Goal: Find specific page/section: Find specific page/section

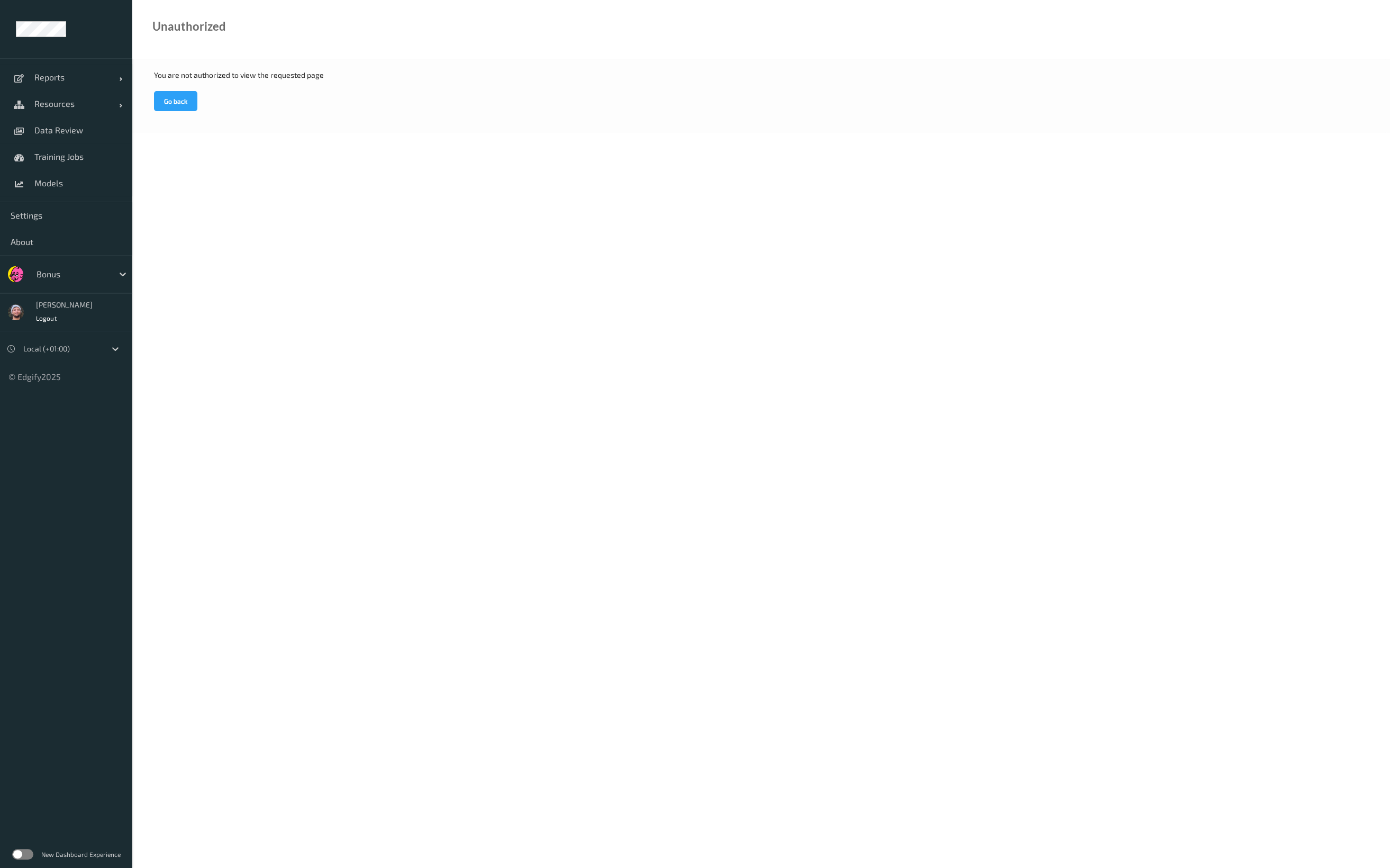
click at [73, 273] on div at bounding box center [72, 274] width 71 height 13
type input "wholefo"
click at [74, 119] on link "Data Review" at bounding box center [66, 129] width 132 height 26
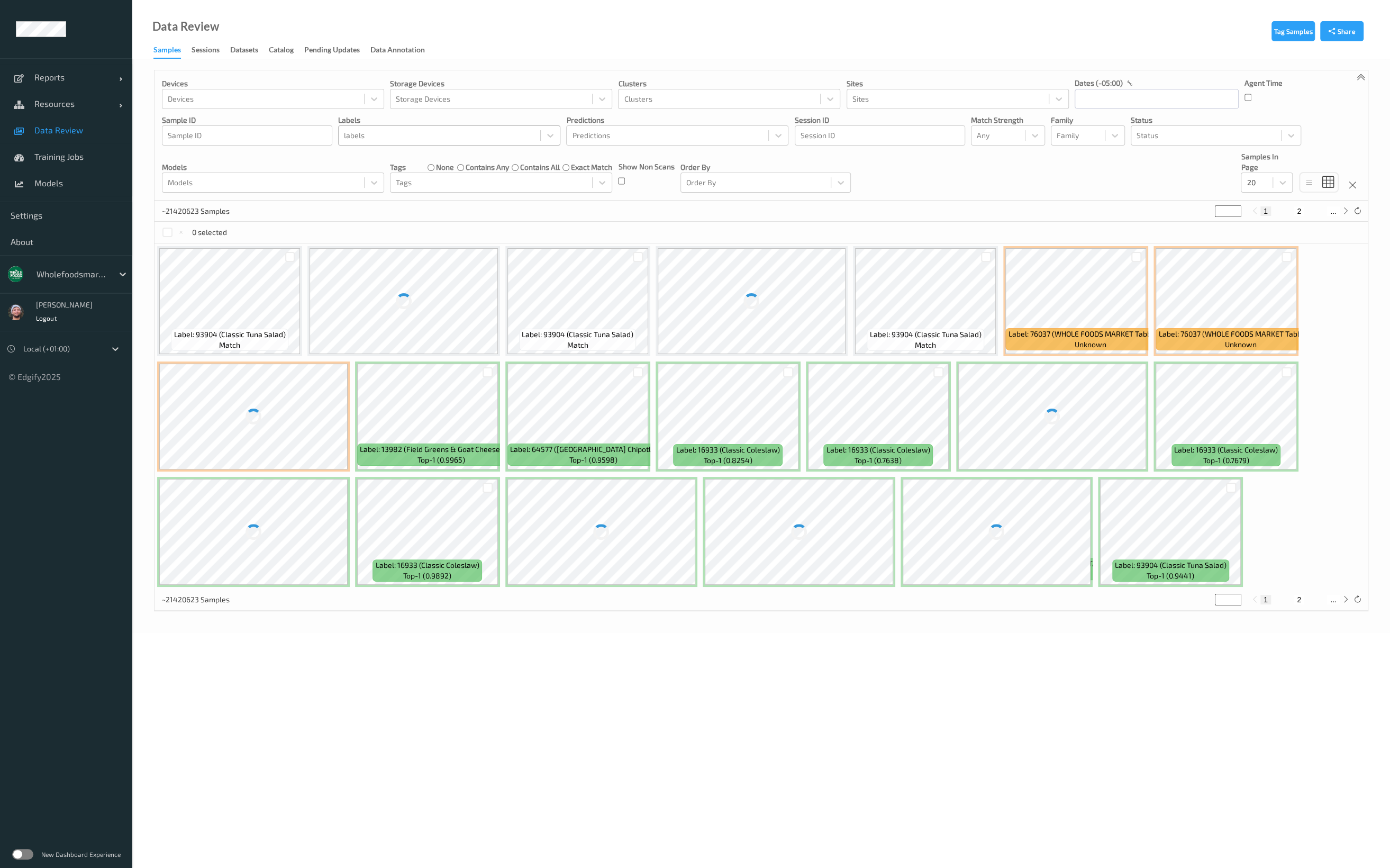
click at [497, 133] on div at bounding box center [439, 135] width 191 height 13
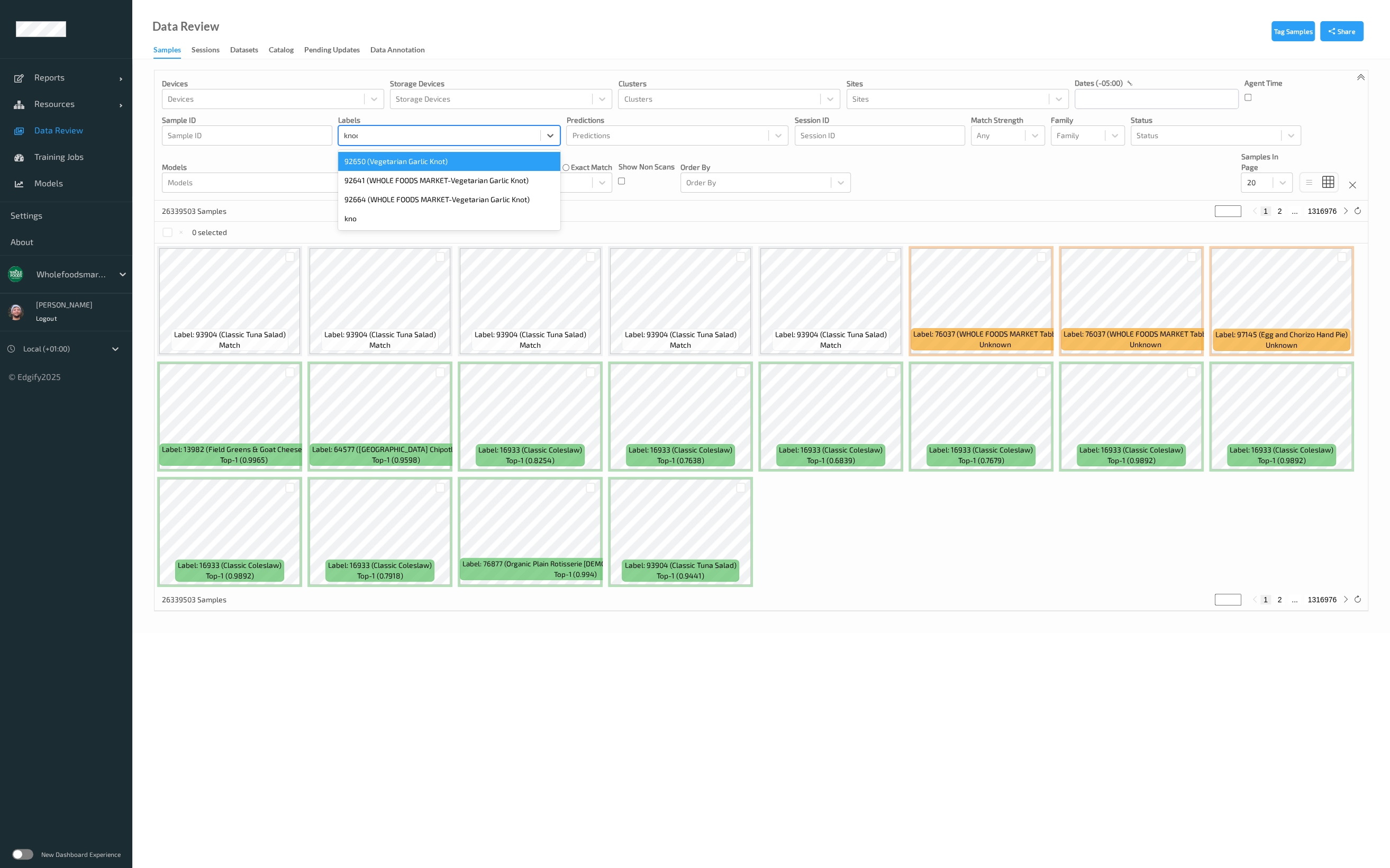
type input "knock"
type input "camera"
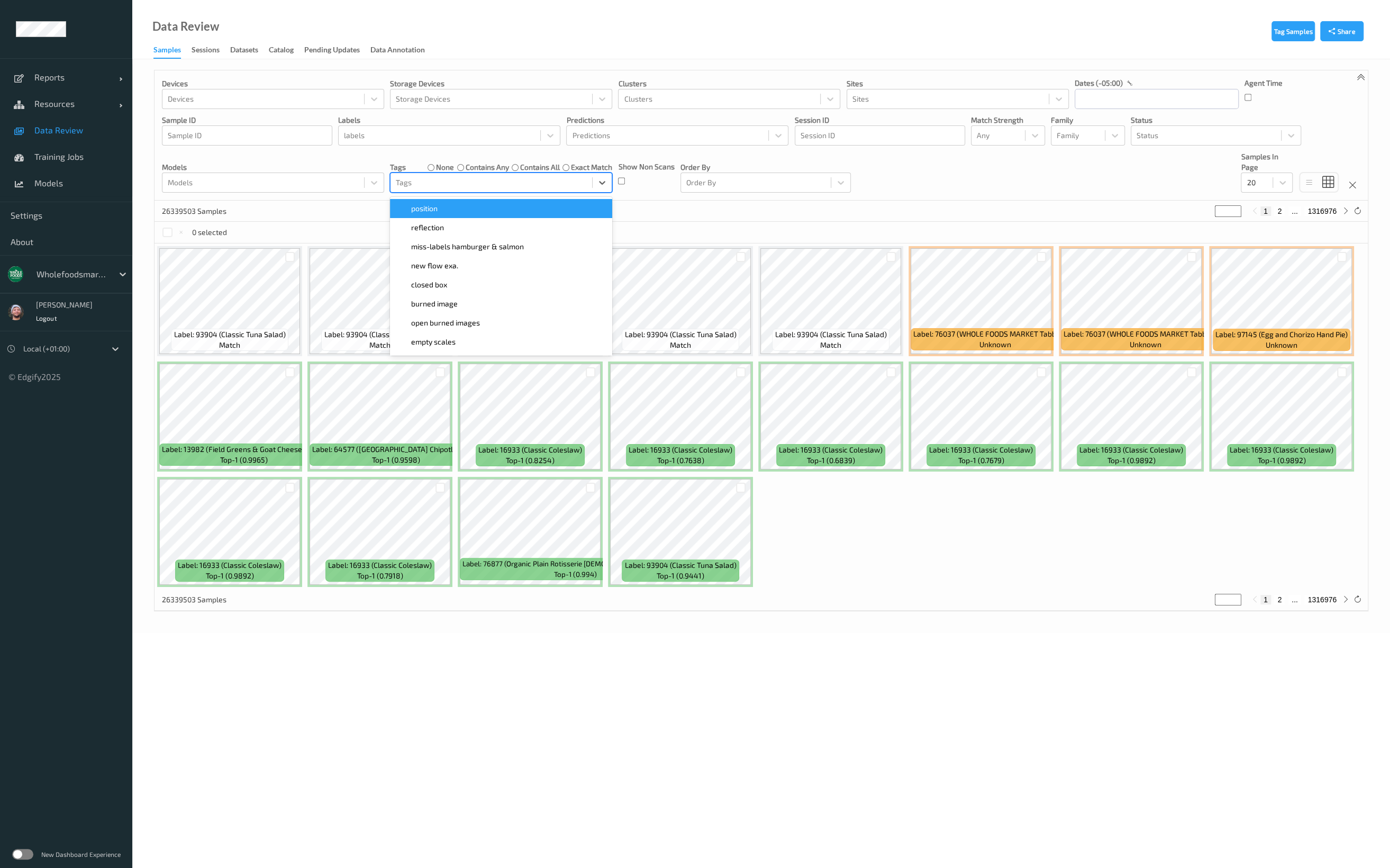
click at [467, 186] on div at bounding box center [491, 182] width 191 height 13
type input "camer"
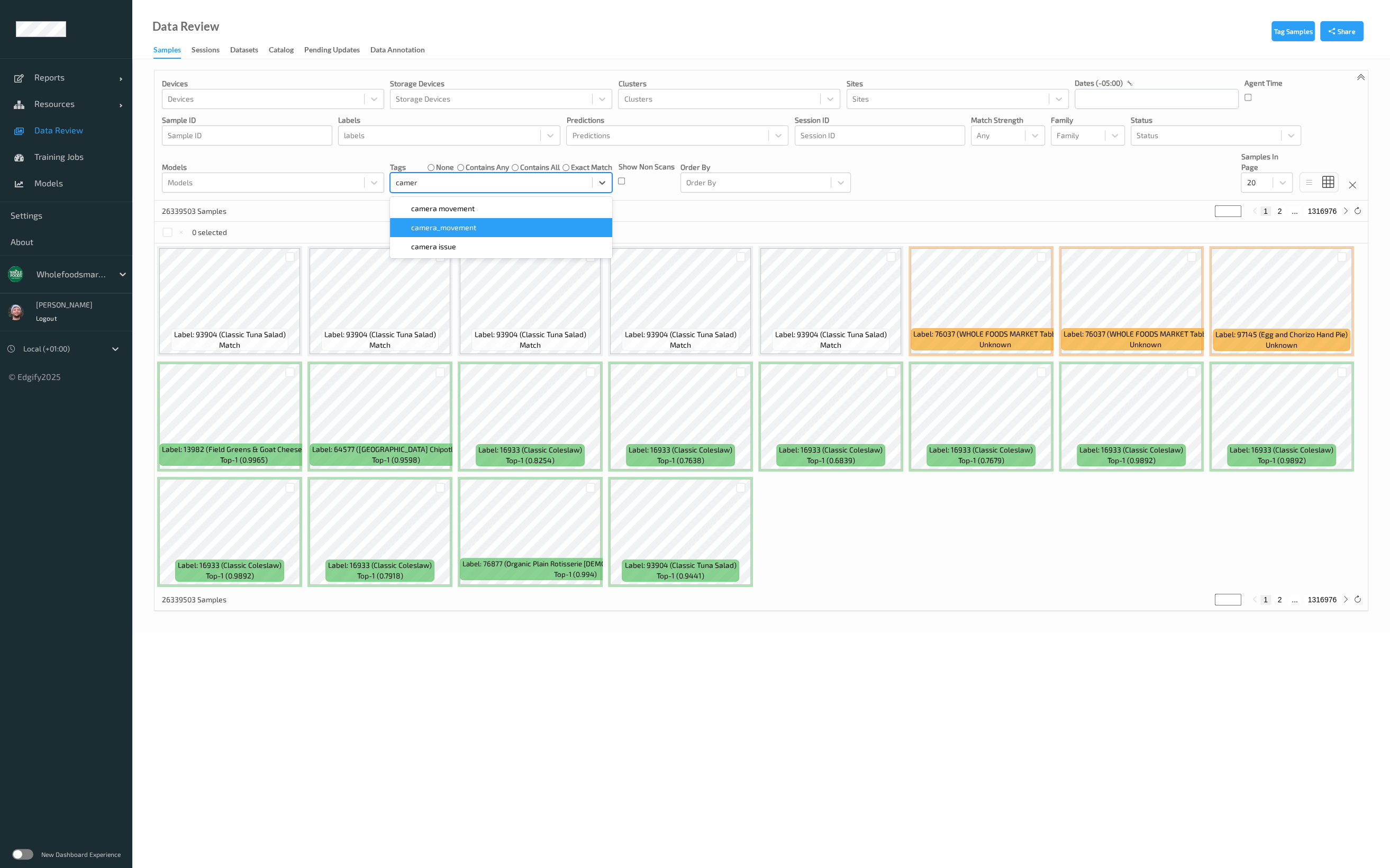
click at [471, 226] on span "camera_movement" at bounding box center [444, 227] width 66 height 11
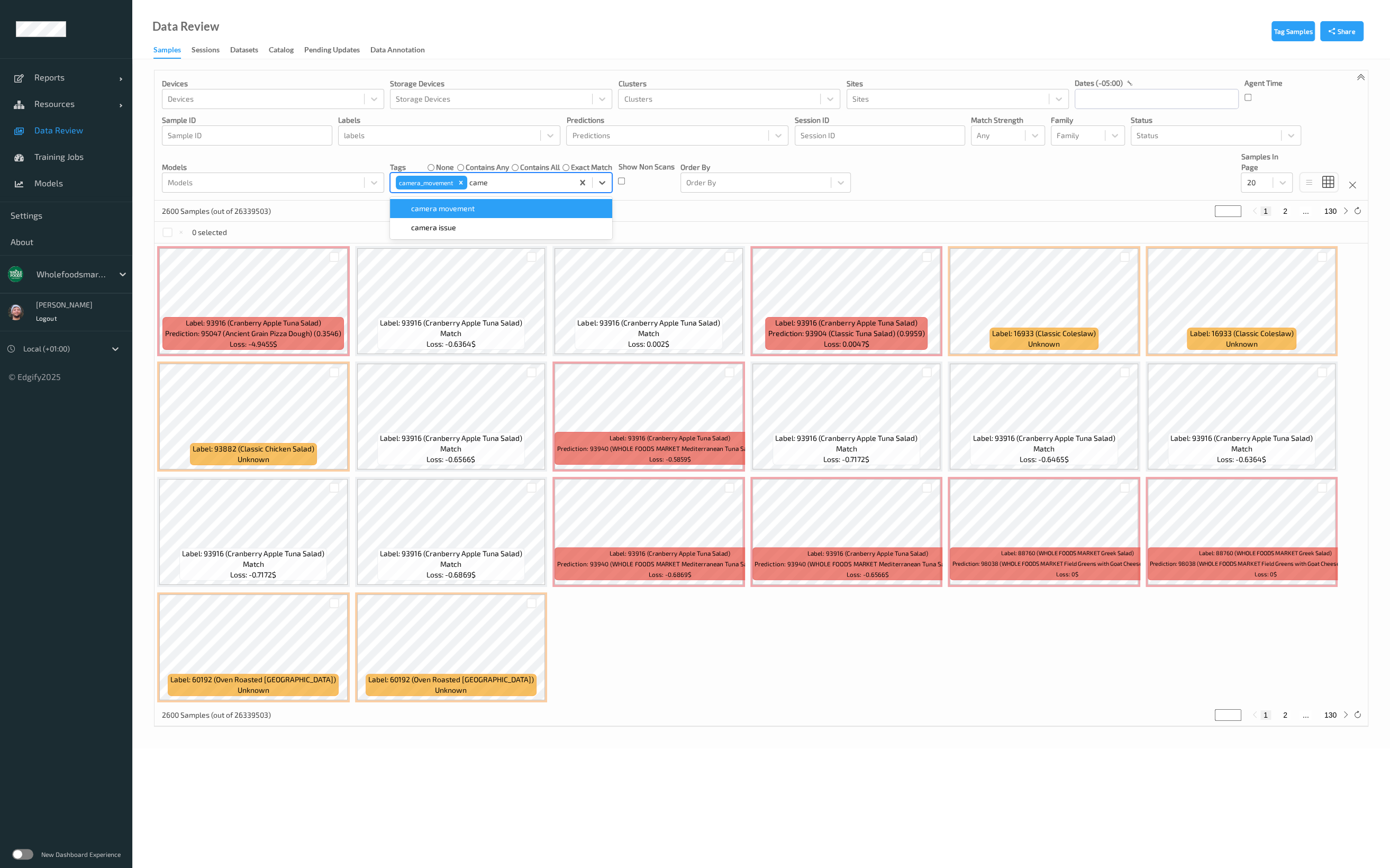
type input "camer"
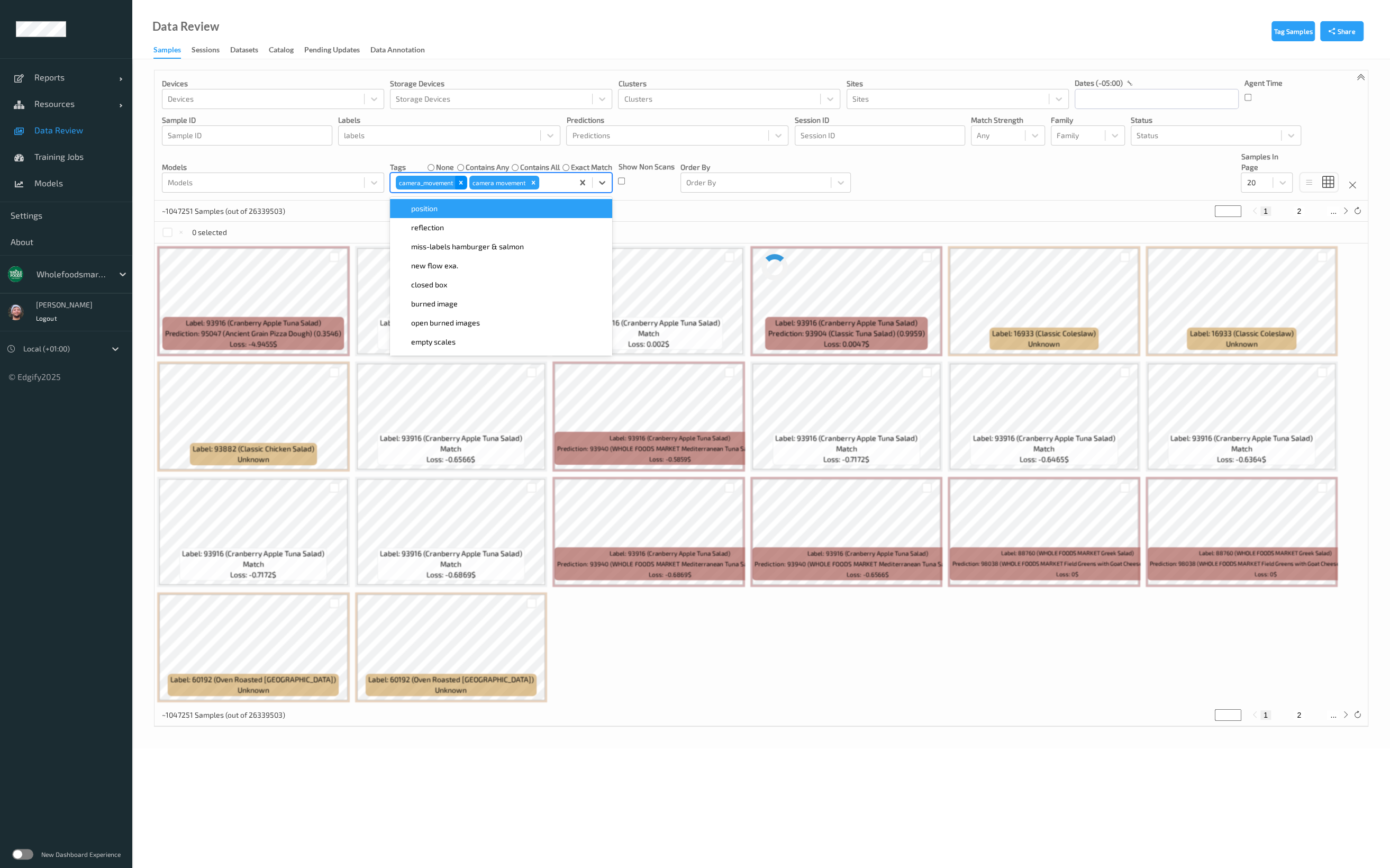
click at [460, 180] on icon "Remove camera_movement" at bounding box center [460, 183] width 8 height 8
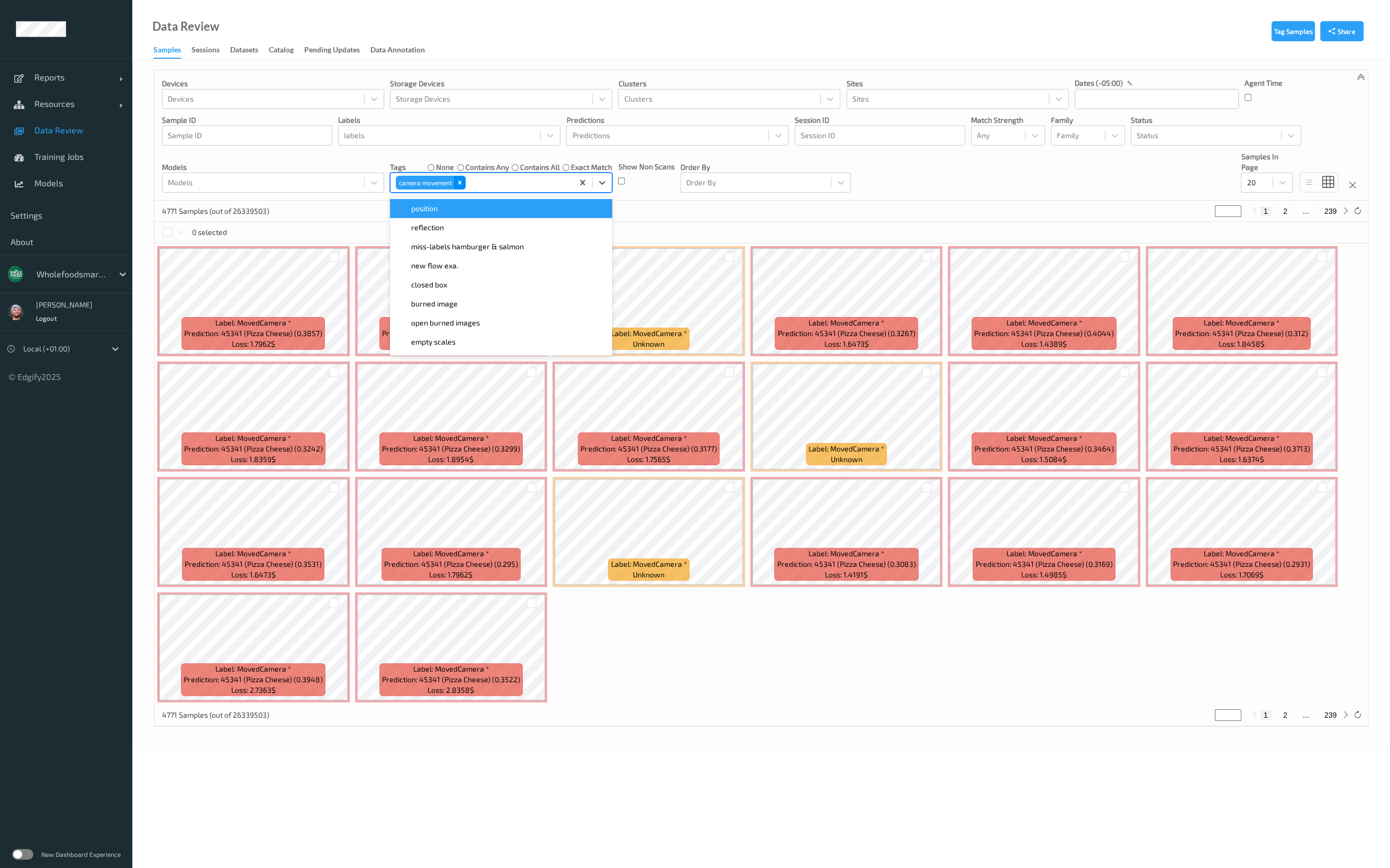
click at [459, 187] on div "Remove camera movement" at bounding box center [459, 182] width 12 height 13
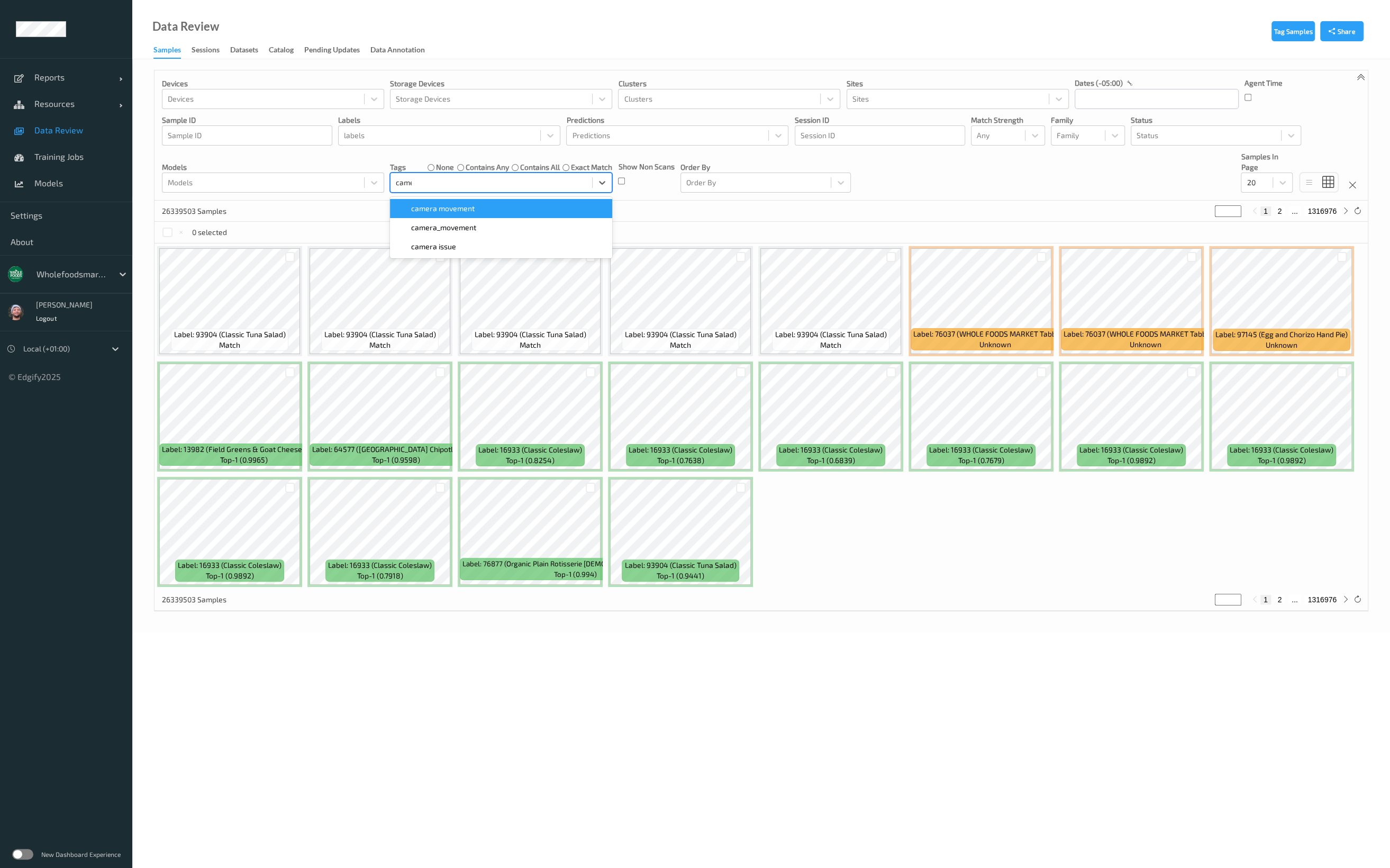
type input "camera"
click at [459, 240] on div "camera issue" at bounding box center [501, 247] width 223 height 19
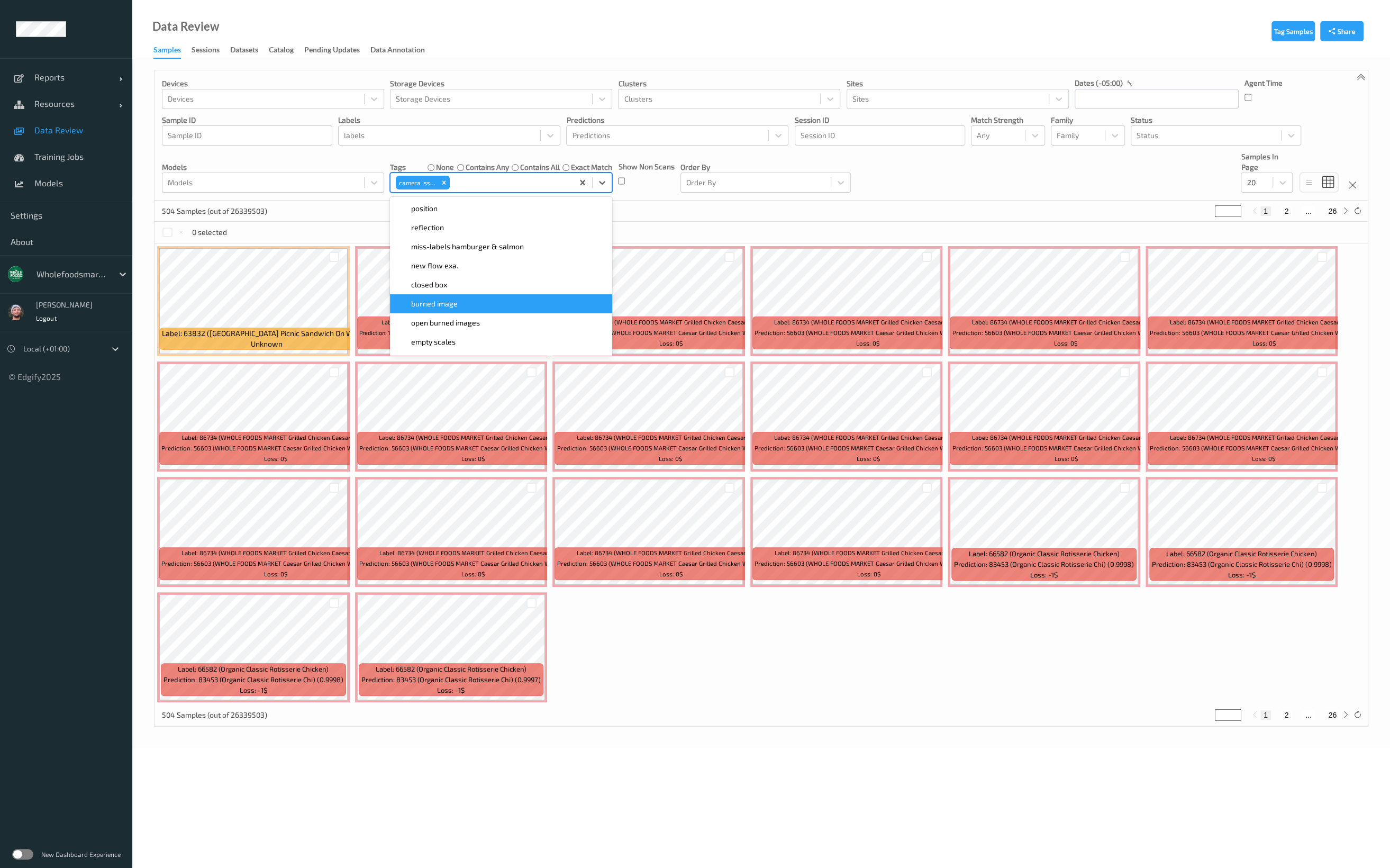
click at [721, 223] on div "0 selected" at bounding box center [760, 232] width 1213 height 21
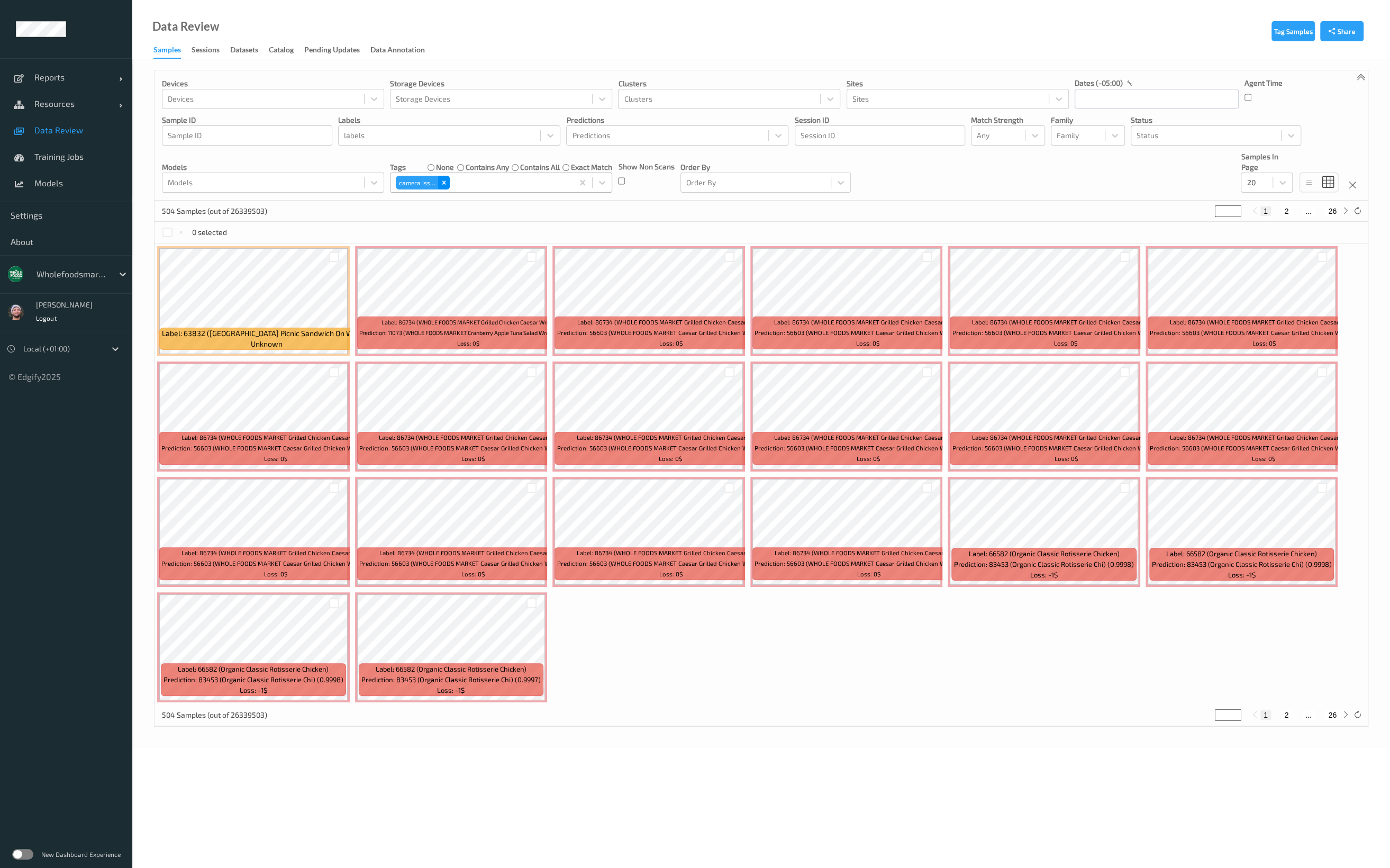
click at [446, 184] on icon "Remove camera issue" at bounding box center [444, 183] width 8 height 8
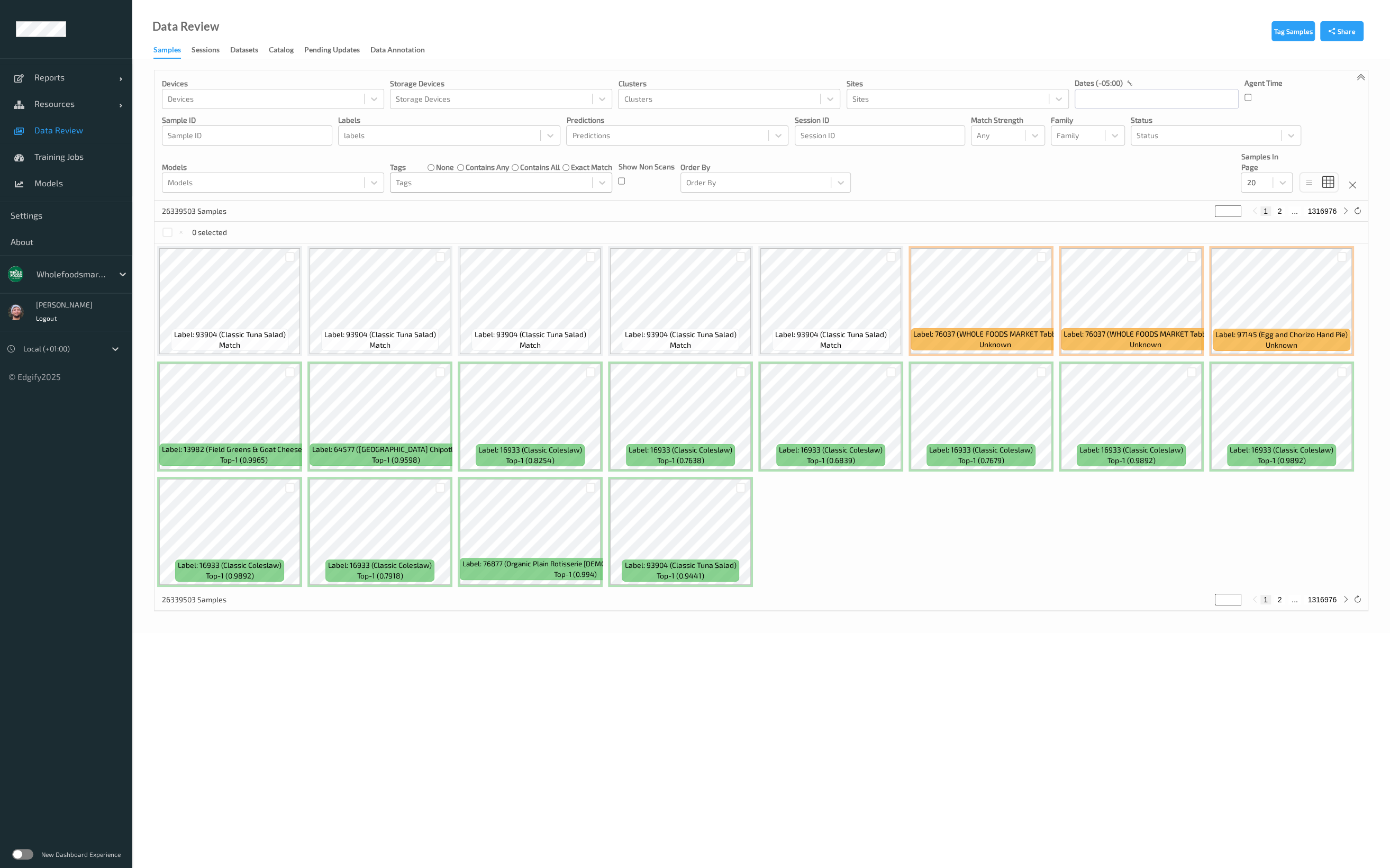
click at [668, 72] on div "Devices Devices Storage Devices Storage Devices Clusters Clusters Sites Sites d…" at bounding box center [760, 135] width 1213 height 130
